Goal: Information Seeking & Learning: Learn about a topic

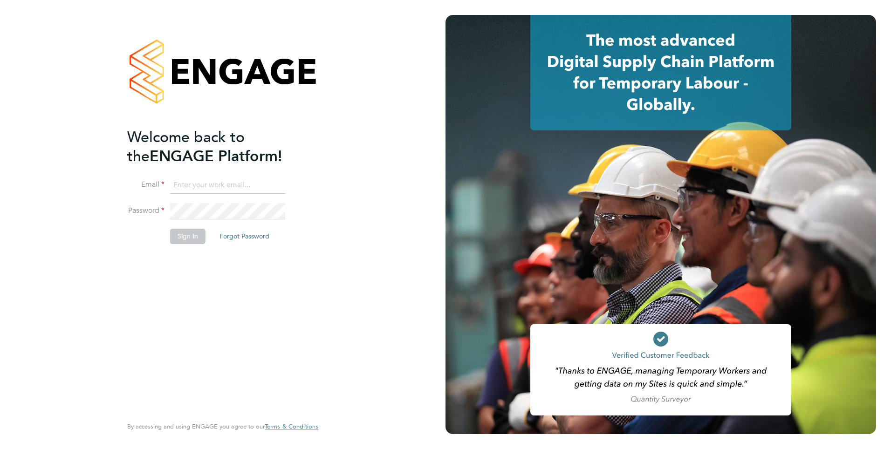
click at [225, 184] on input at bounding box center [227, 185] width 115 height 17
type input "Rachel.Johnson@ncclondon.ac.uk"
click at [191, 237] on button "Sign In" at bounding box center [187, 236] width 35 height 15
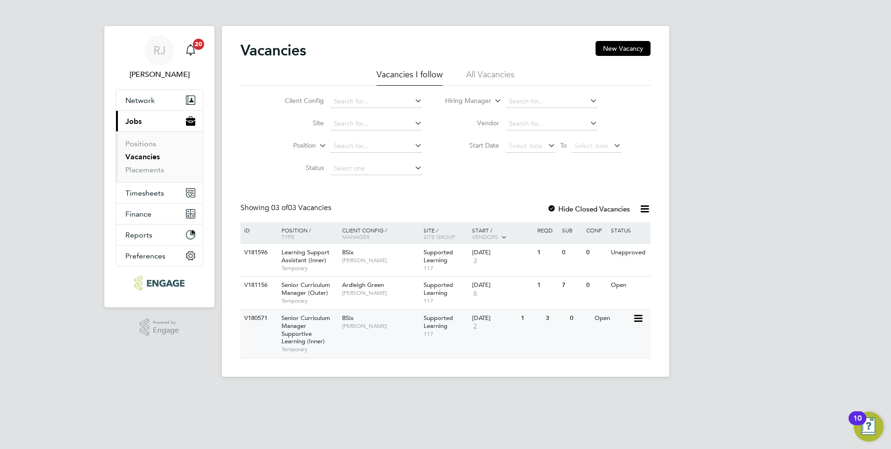
click at [436, 320] on span "Supported Learning" at bounding box center [437, 322] width 29 height 16
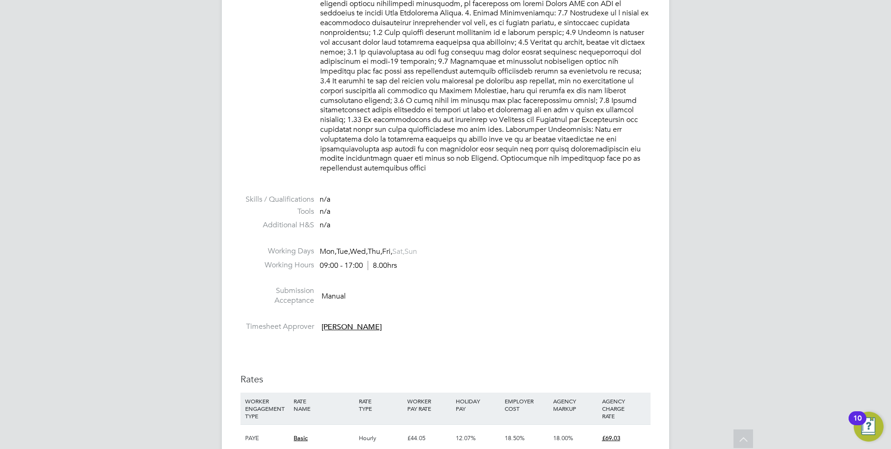
scroll to position [1118, 0]
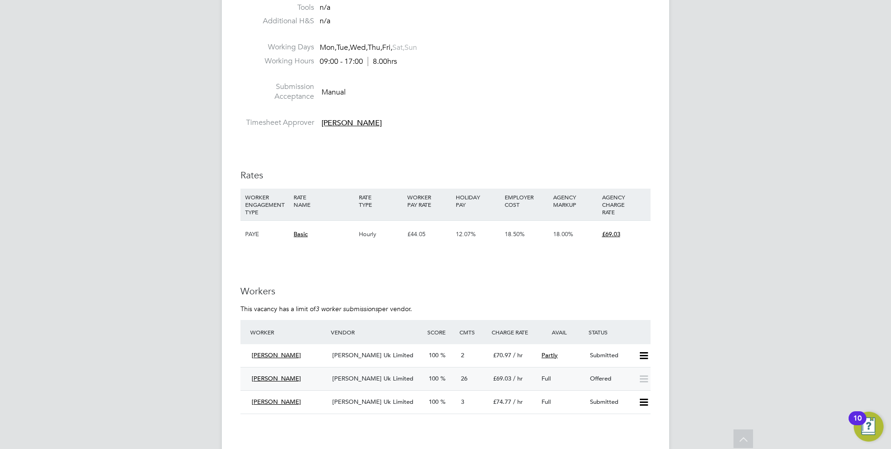
click at [373, 375] on span "Morgan Hunt Uk Limited" at bounding box center [372, 379] width 81 height 8
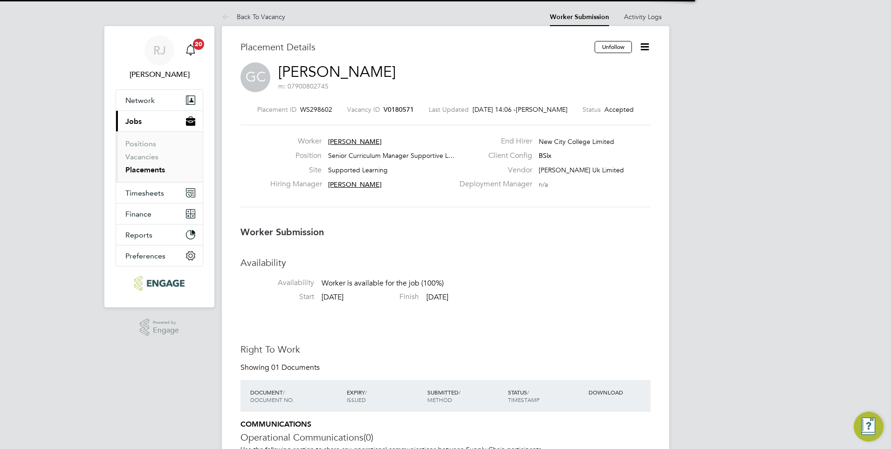
scroll to position [5, 5]
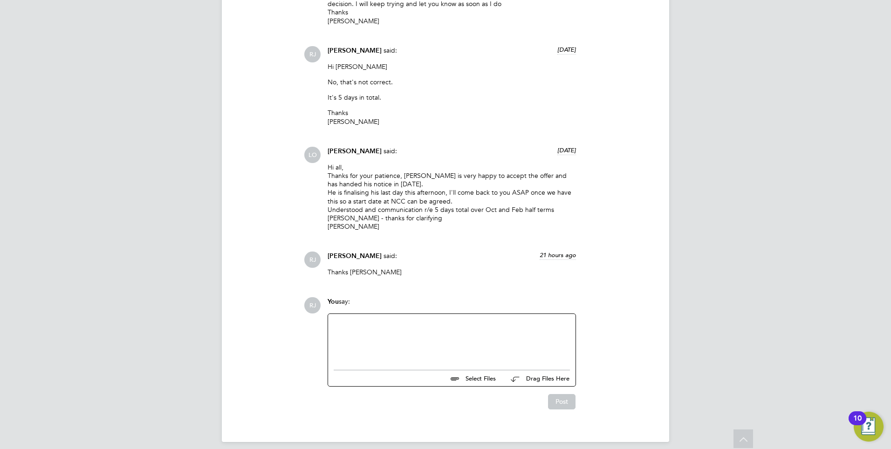
click at [368, 320] on div at bounding box center [452, 340] width 236 height 40
click at [566, 394] on button "Post" at bounding box center [561, 401] width 27 height 15
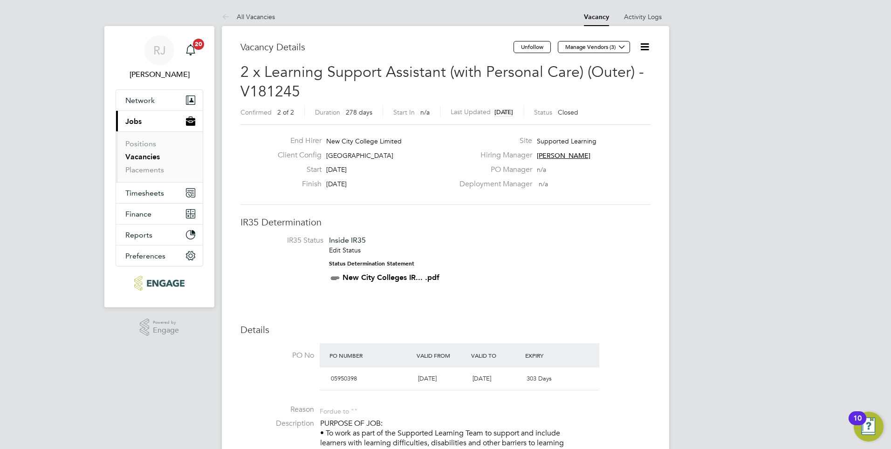
click at [644, 46] on icon at bounding box center [645, 47] width 12 height 12
click at [524, 48] on button "Unfollow" at bounding box center [531, 47] width 37 height 12
click at [648, 47] on icon at bounding box center [645, 47] width 12 height 12
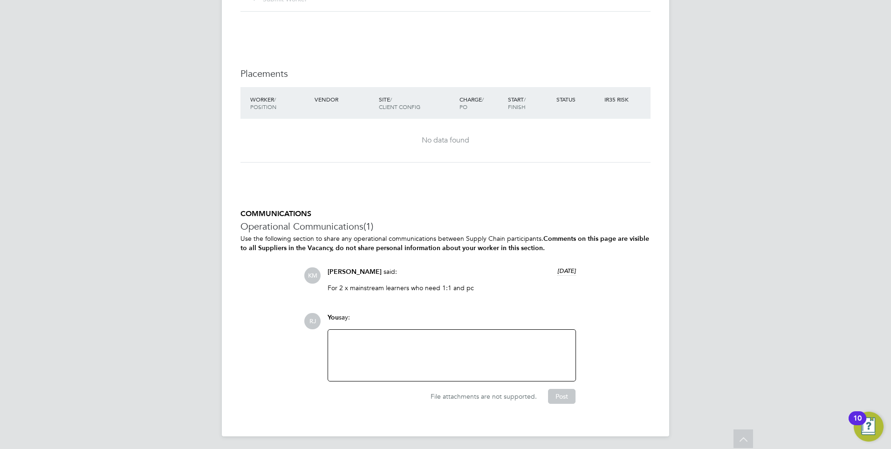
scroll to position [1947, 0]
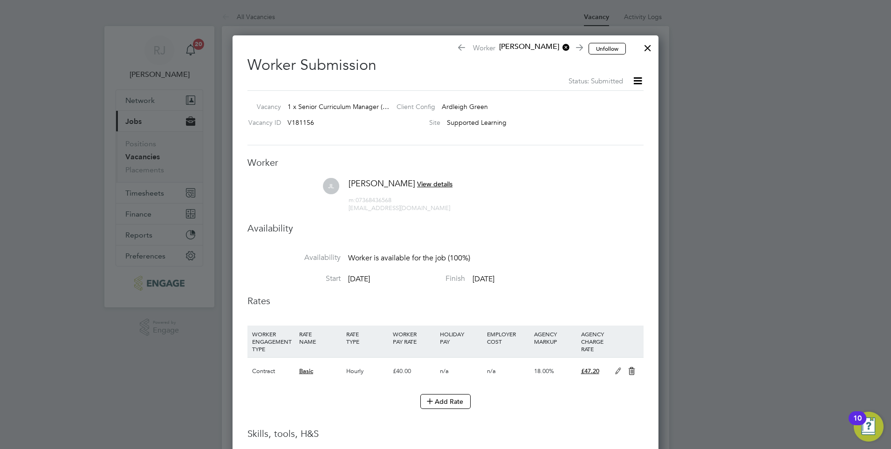
click at [646, 48] on div at bounding box center [647, 45] width 17 height 17
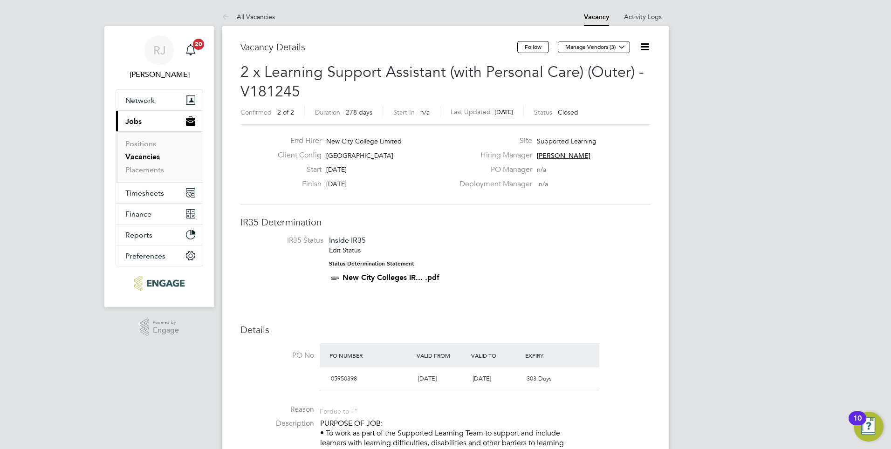
click at [647, 47] on icon at bounding box center [645, 47] width 12 height 12
click at [642, 46] on icon at bounding box center [645, 47] width 12 height 12
click at [614, 183] on div "Deployment Manager n/a" at bounding box center [554, 186] width 200 height 14
click at [644, 51] on icon at bounding box center [645, 47] width 12 height 12
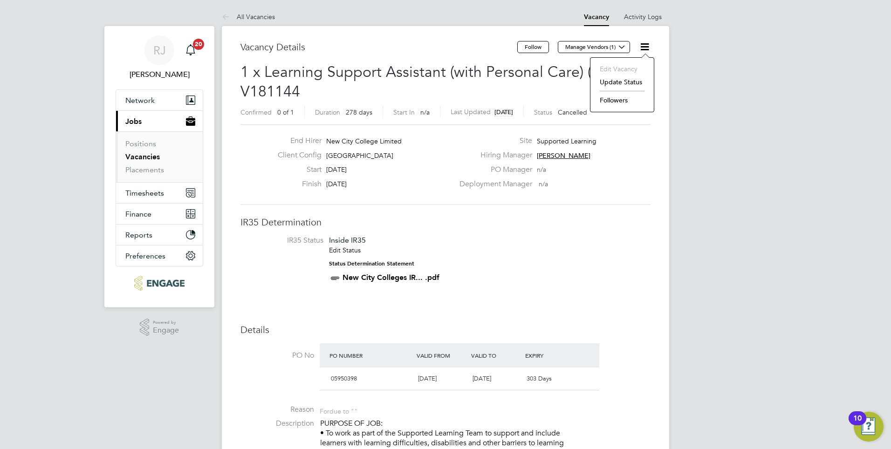
click at [613, 169] on div "PO Manager n/a" at bounding box center [554, 172] width 200 height 14
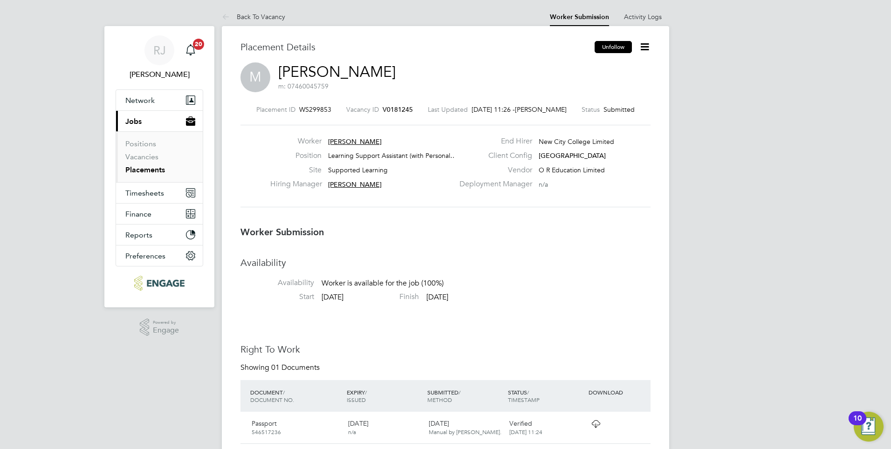
click at [619, 47] on button "Unfollow" at bounding box center [612, 47] width 37 height 12
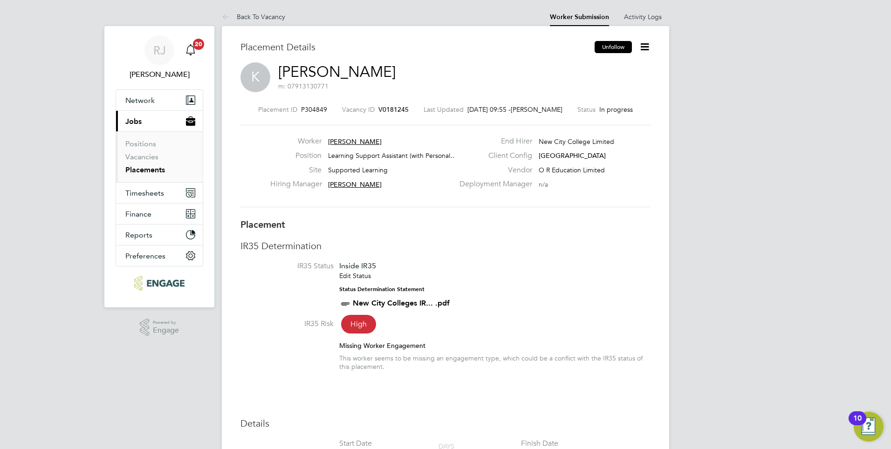
click at [618, 46] on button "Unfollow" at bounding box center [612, 47] width 37 height 12
